Goal: Task Accomplishment & Management: Use online tool/utility

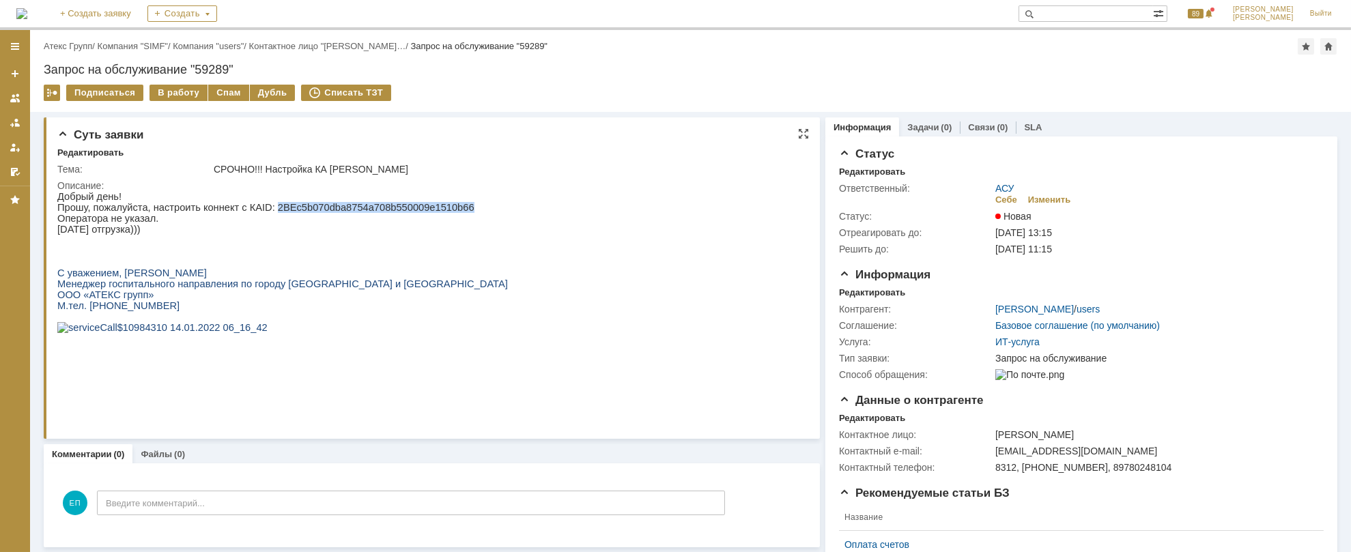
drag, startPoint x: 259, startPoint y: 205, endPoint x: 438, endPoint y: 205, distance: 178.2
click at [438, 205] on p "Прошу, пожалуйста, настроить коннект с КА ID : 2BEc5b070dba8754a708b550009e1510…" at bounding box center [282, 206] width 451 height 11
copy p "2BEc5b070dba8754a708b550009e1510b66"
click at [364, 174] on div "СРОЧНО!!! Настройка КА Огуречников А.А." at bounding box center [506, 169] width 585 height 11
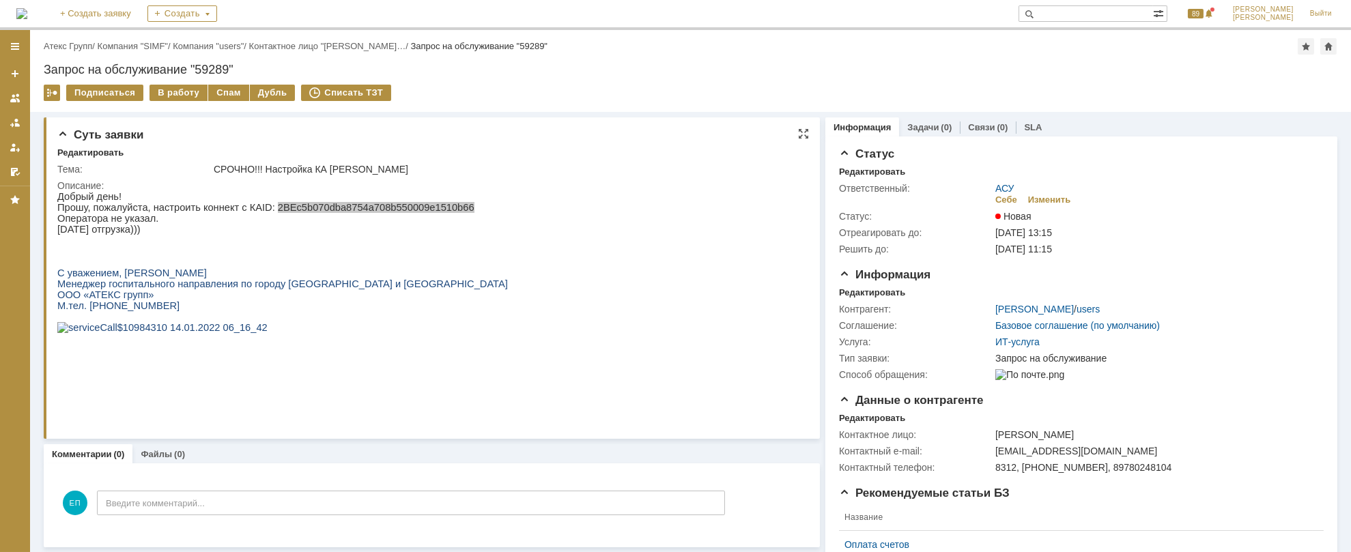
click at [341, 165] on div "СРОЧНО!!! Настройка КА Огуречников А.А." at bounding box center [506, 169] width 585 height 11
drag, startPoint x: 328, startPoint y: 166, endPoint x: 398, endPoint y: 168, distance: 70.3
click at [398, 168] on div "СРОЧНО!!! Настройка КА Огуречников А.А." at bounding box center [506, 169] width 585 height 11
copy div "Огуречников А."
click at [78, 51] on link "Атекс Групп" at bounding box center [68, 46] width 48 height 10
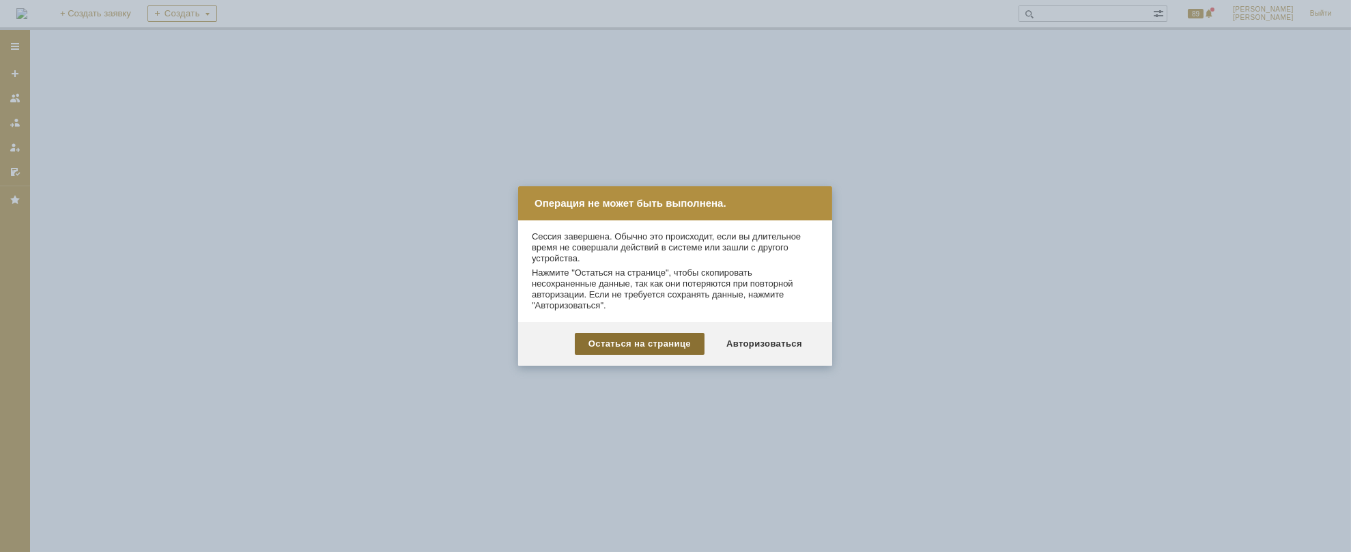
click at [672, 347] on div "Остаться на странице" at bounding box center [640, 344] width 130 height 22
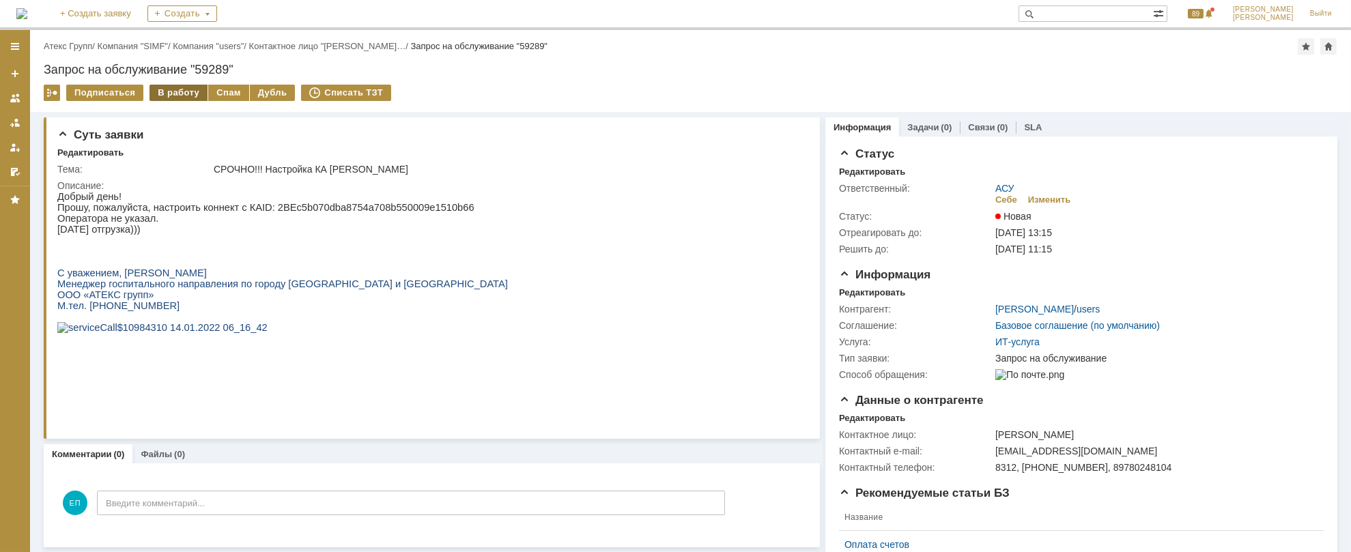
click at [165, 97] on div "В работу" at bounding box center [179, 93] width 58 height 16
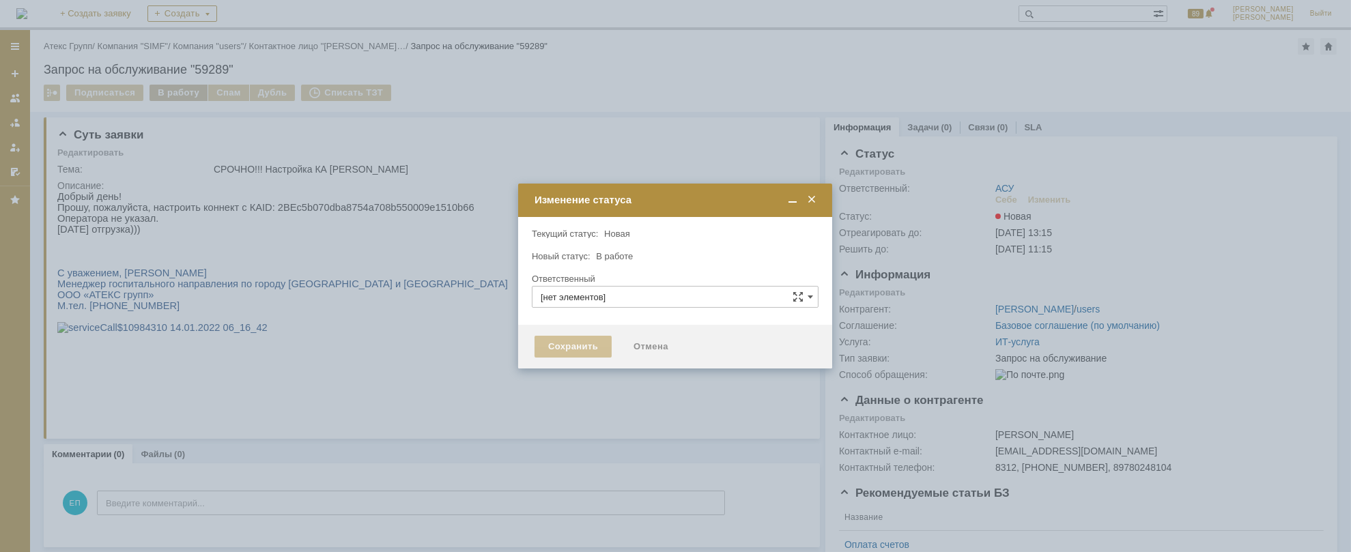
type input "АСУ"
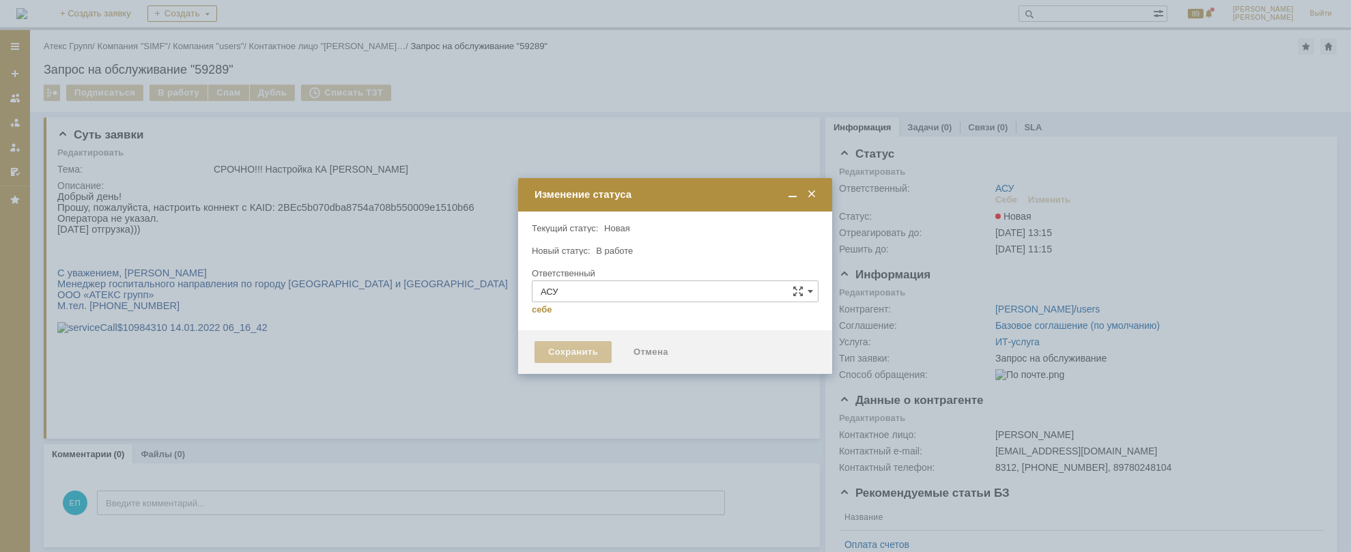
type input "[PERSON_NAME]"
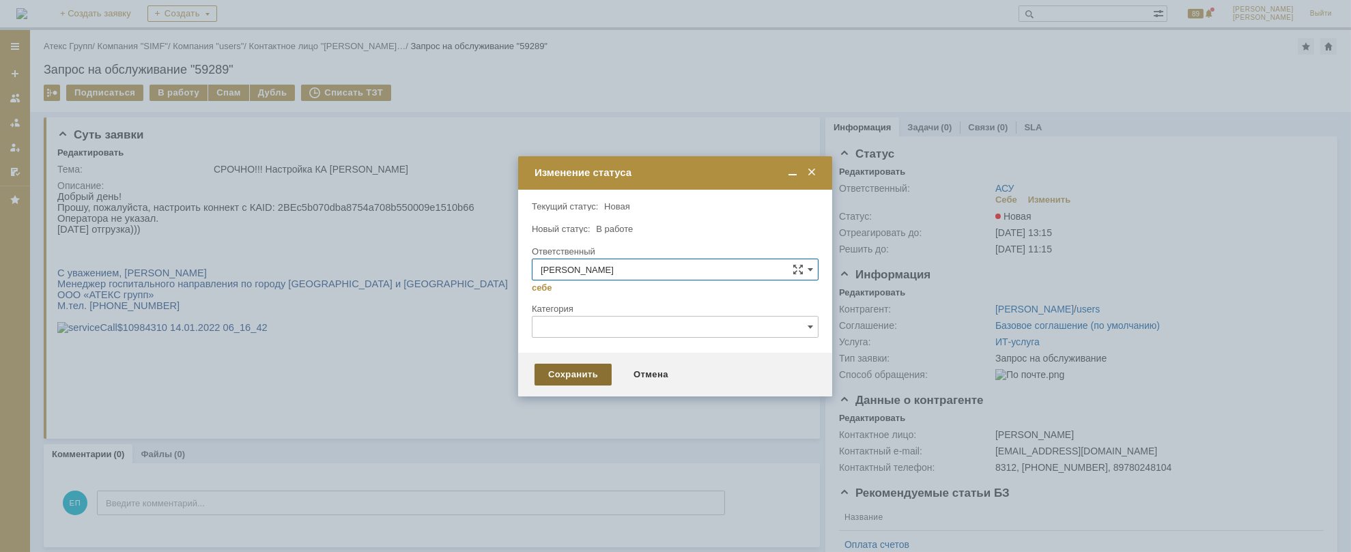
click at [591, 378] on div "Сохранить" at bounding box center [573, 375] width 77 height 22
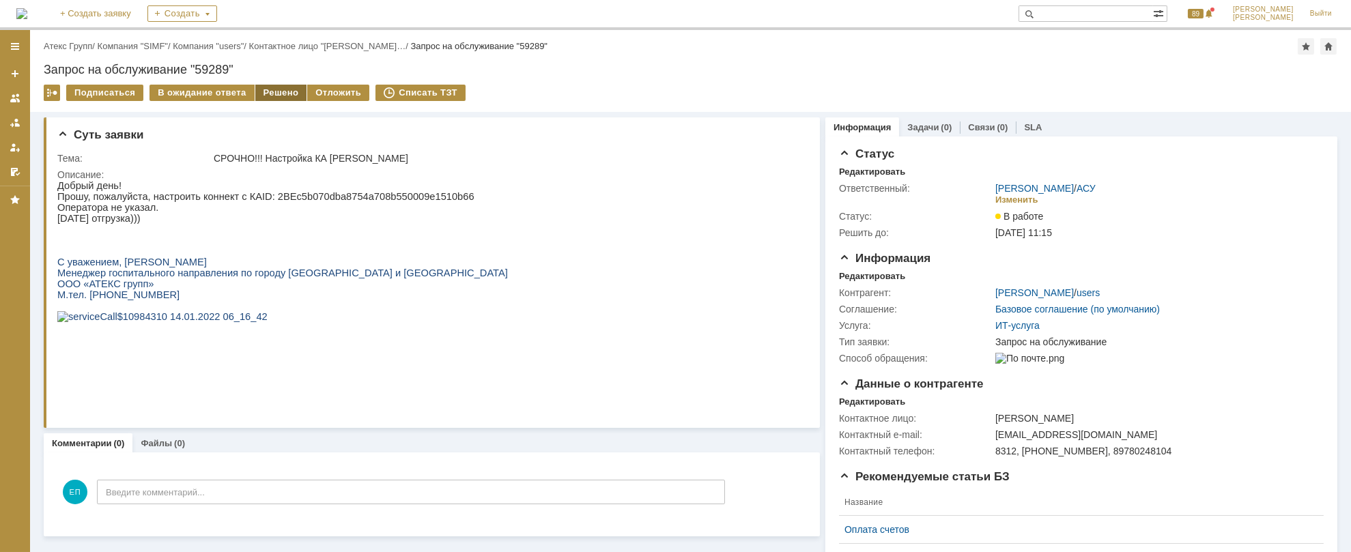
click at [273, 91] on div "Решено" at bounding box center [281, 93] width 52 height 16
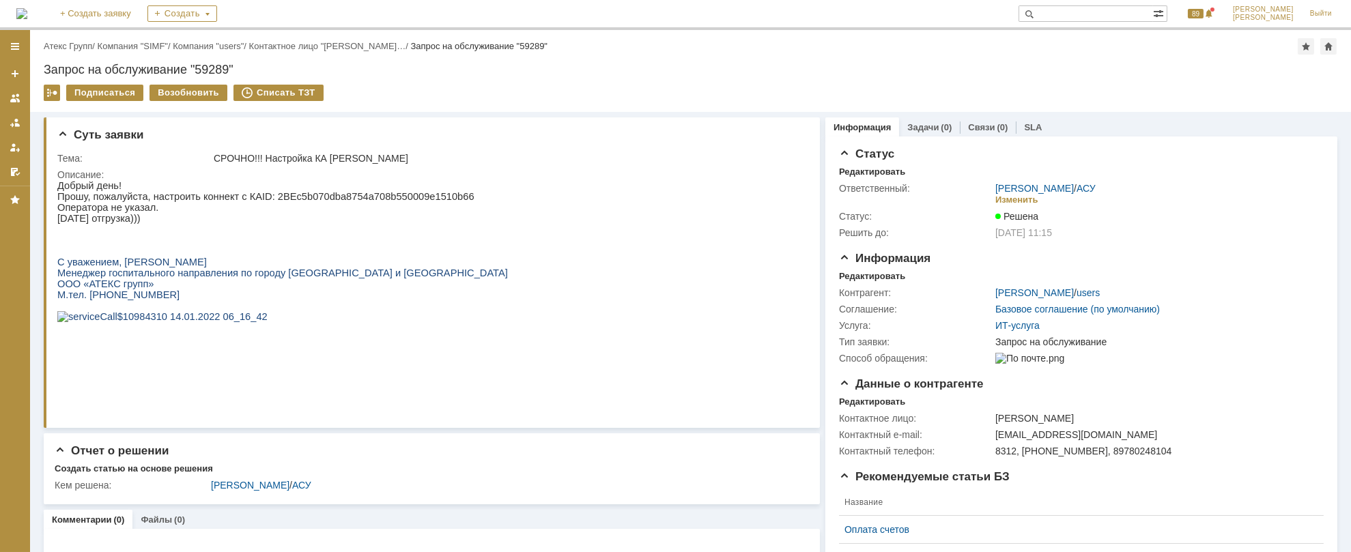
click at [68, 47] on link "Атекс Групп" at bounding box center [68, 46] width 48 height 10
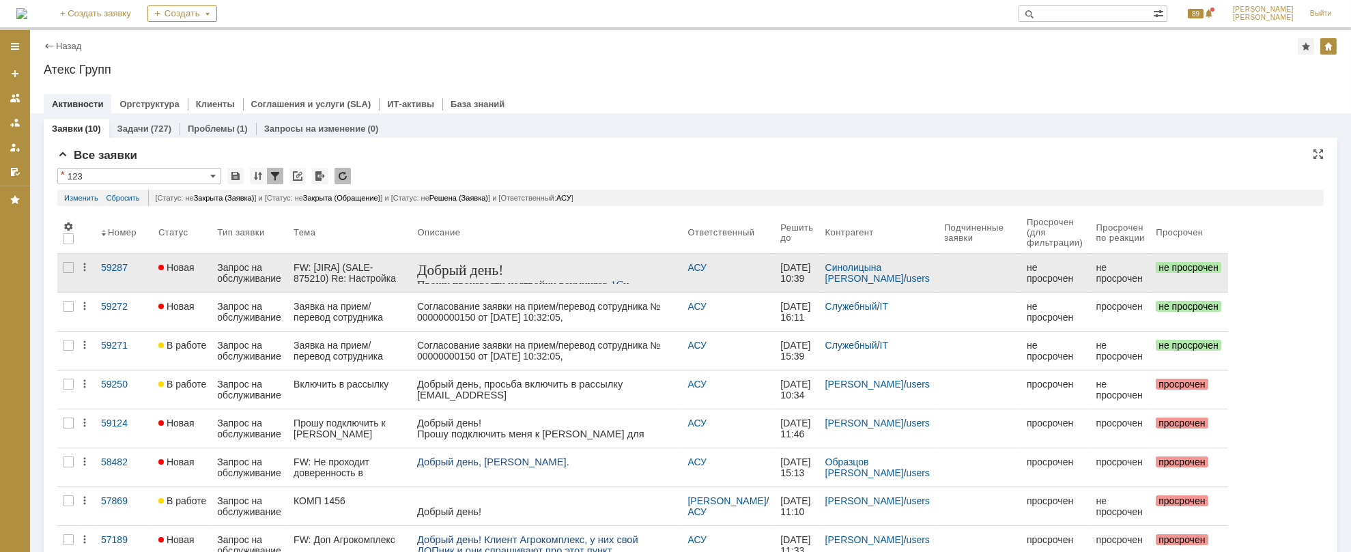
click at [239, 271] on div "Запрос на обслуживание" at bounding box center [250, 273] width 66 height 22
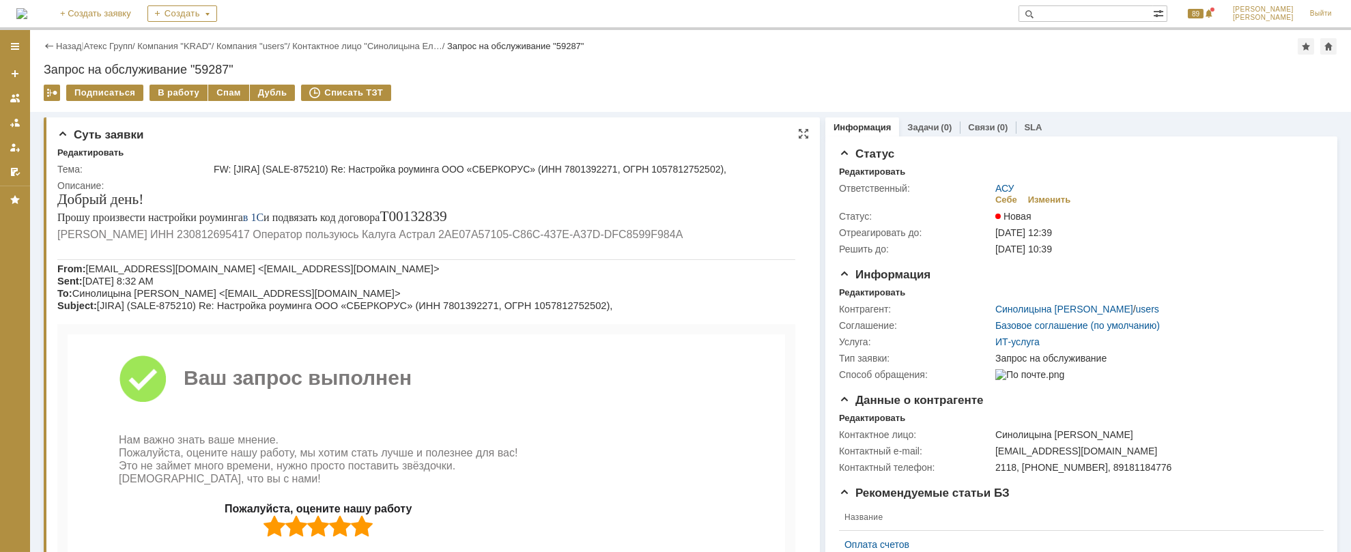
click at [168, 236] on span "[PERSON_NAME] ИНН 230812695417 Оператор пользуюсь Калуга Астрал 2AE07A57105-C86…" at bounding box center [369, 234] width 625 height 12
copy span "230812695417"
